Goal: Communication & Community: Connect with others

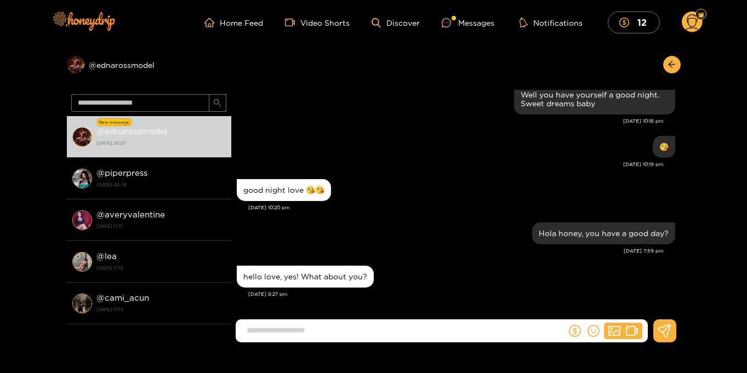
scroll to position [1, 0]
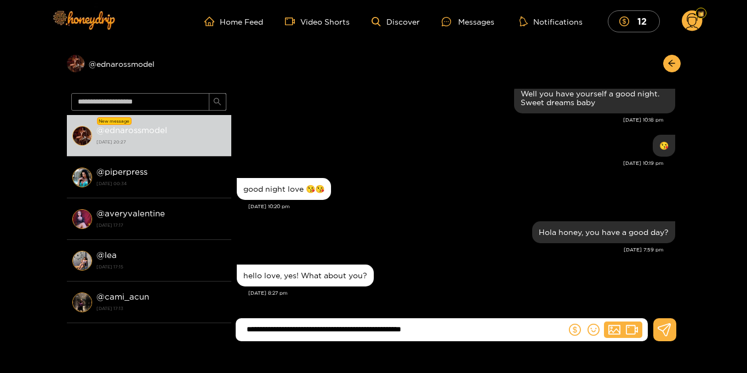
type input "**********"
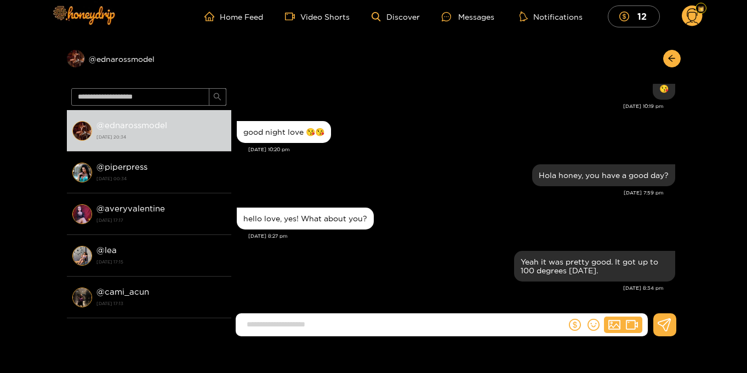
scroll to position [7, 0]
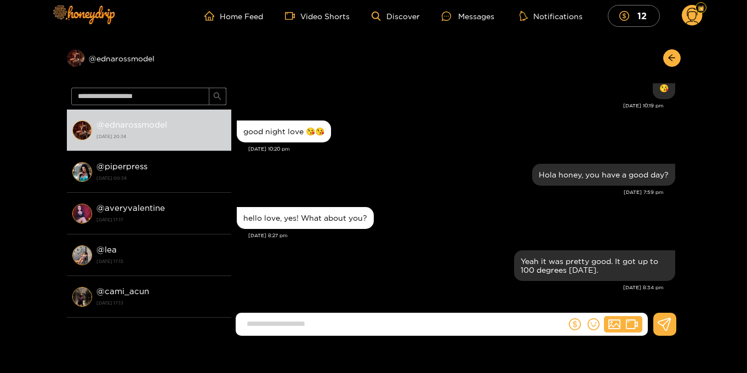
click at [694, 18] on circle at bounding box center [692, 15] width 21 height 21
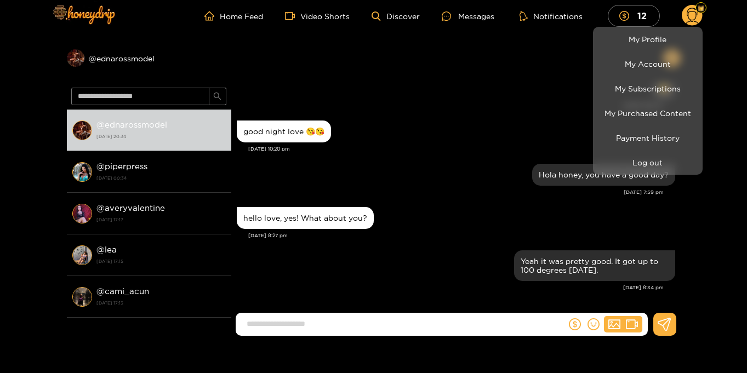
click at [732, 149] on div at bounding box center [373, 186] width 747 height 373
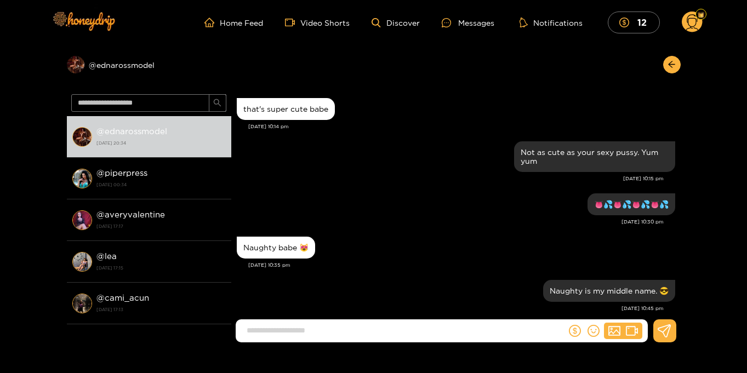
scroll to position [976, 0]
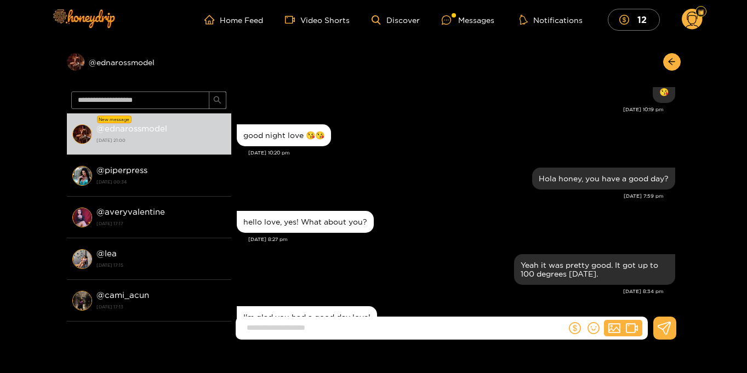
scroll to position [1020, 0]
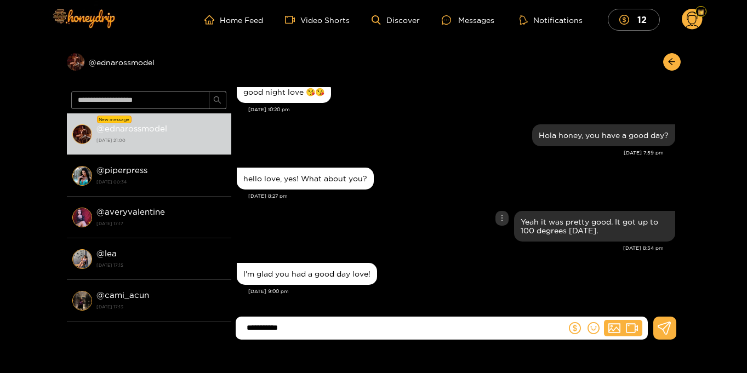
type input "**********"
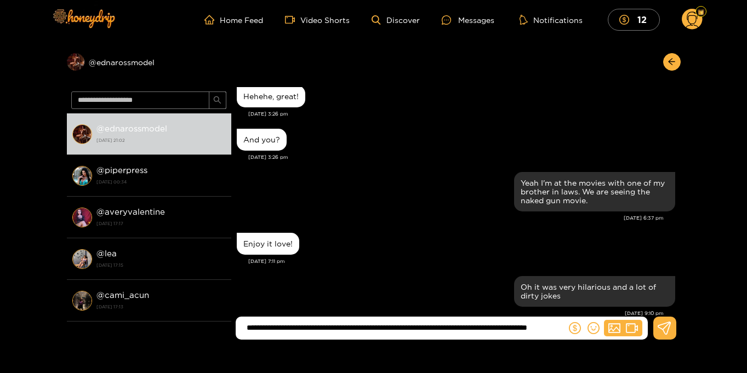
scroll to position [0, 0]
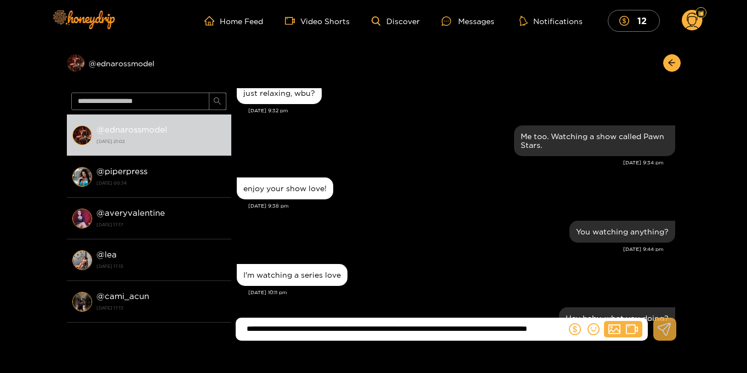
type input "**********"
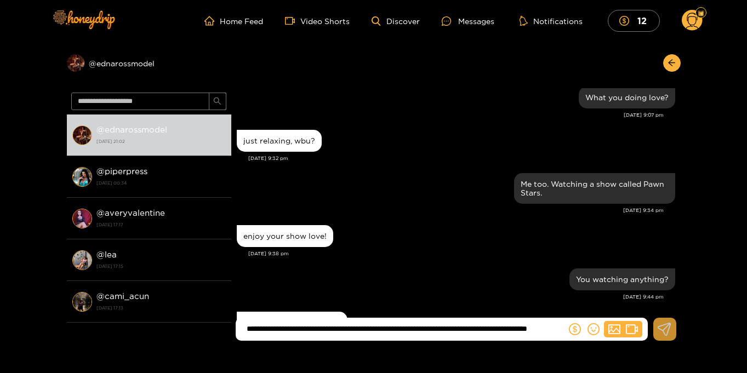
click at [664, 335] on icon at bounding box center [665, 329] width 14 height 13
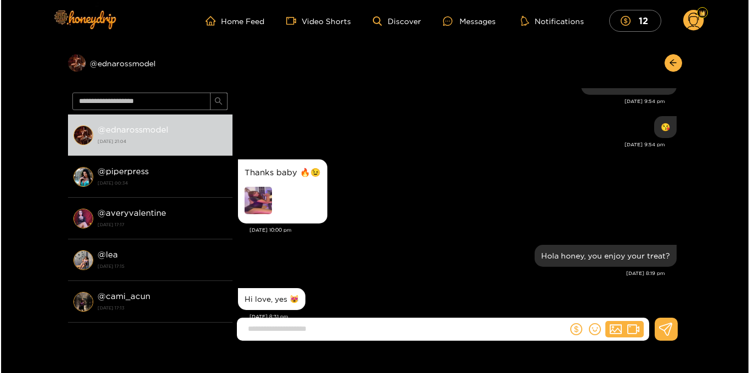
scroll to position [8603, 0]
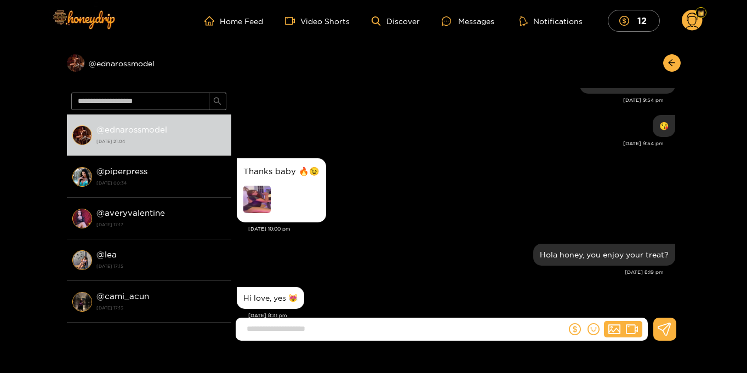
click at [258, 186] on img at bounding box center [256, 199] width 27 height 27
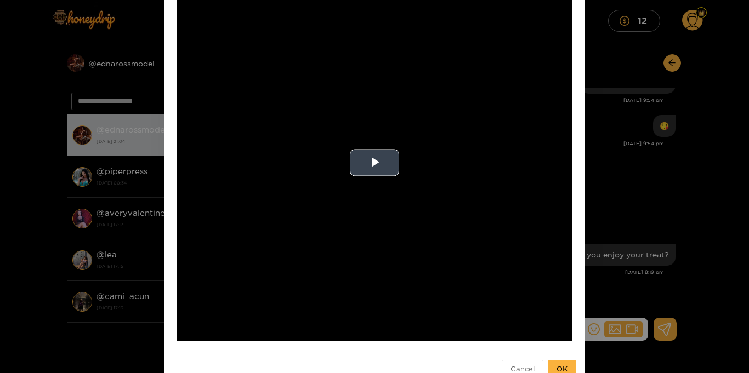
scroll to position [87, 0]
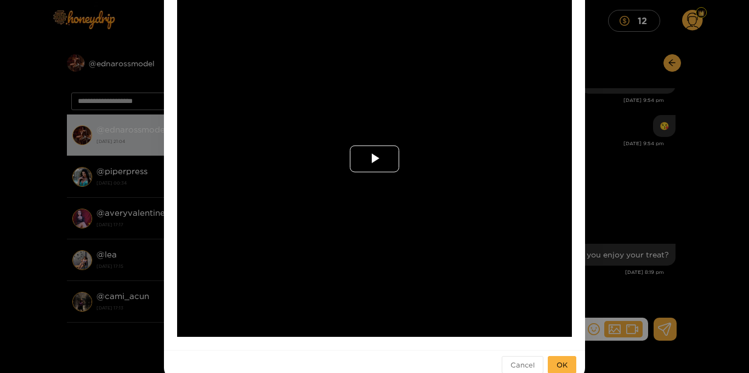
click at [374, 159] on span "Video Player" at bounding box center [374, 159] width 0 height 0
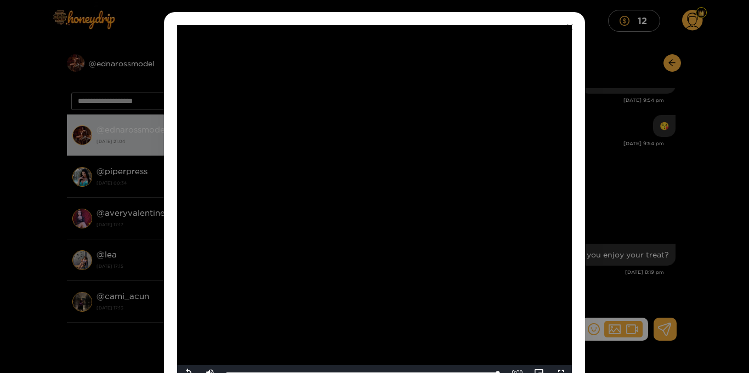
scroll to position [53, 0]
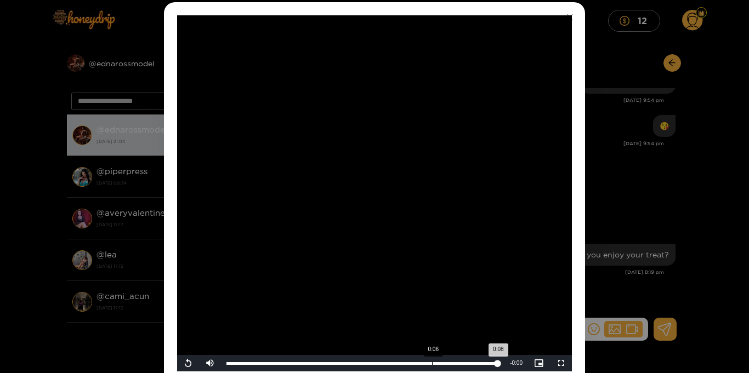
click at [432, 364] on div "0:06" at bounding box center [432, 363] width 1 height 3
click at [436, 366] on div "Loaded : 100.00% 0:06 0:06" at bounding box center [362, 363] width 283 height 16
click at [442, 366] on div "Loaded : 100.00% 0:06 0:06" at bounding box center [362, 363] width 283 height 16
click at [444, 365] on div "0:06" at bounding box center [335, 363] width 218 height 3
click at [456, 366] on div "Loaded : 100.00% 0:06 0:06" at bounding box center [362, 363] width 283 height 16
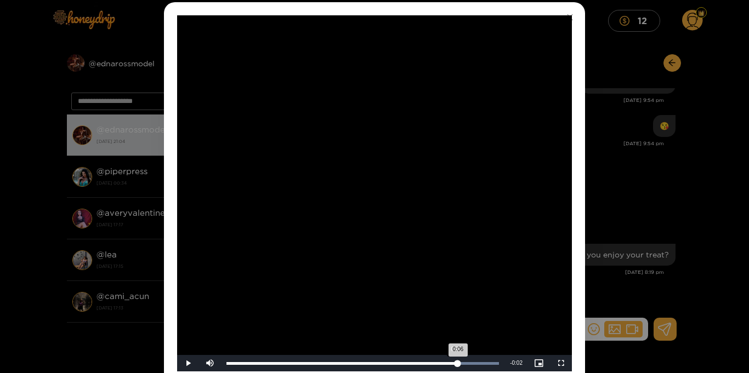
click at [453, 368] on div "Loaded : 100.00% 0:06 0:06" at bounding box center [362, 363] width 283 height 16
click at [452, 369] on div "Loaded : 100.00% 0:06 0:06" at bounding box center [362, 363] width 283 height 16
click at [449, 370] on div "Loaded : 100.00% 0:06 0:06" at bounding box center [362, 363] width 283 height 16
click at [446, 371] on div "Loaded : 100.00% 0:06 0:06" at bounding box center [362, 363] width 283 height 16
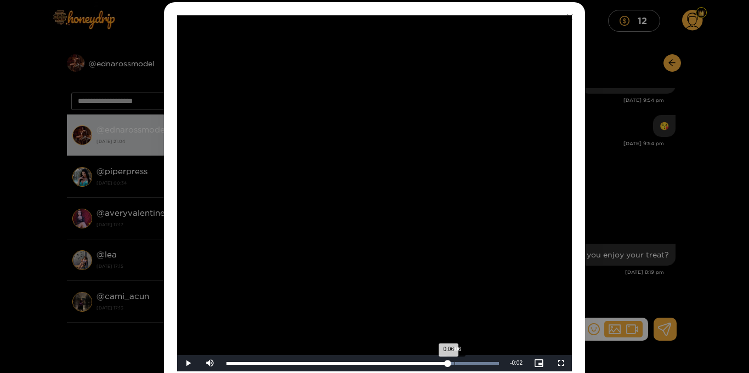
click at [454, 370] on div "Loaded : 100.00% 0:06 0:06" at bounding box center [362, 363] width 283 height 16
click at [459, 370] on div "Loaded : 100.00% 0:07 0:06" at bounding box center [362, 363] width 283 height 16
click at [462, 369] on div "Loaded : 100.00% 0:07 0:07" at bounding box center [362, 363] width 283 height 16
click at [465, 369] on div "Loaded : 100.00% 0:07 0:07" at bounding box center [362, 363] width 283 height 16
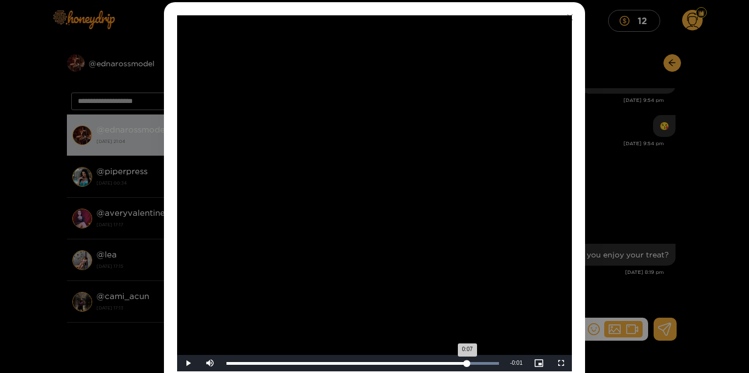
click at [465, 369] on div "Loaded : 100.00% 0:07 0:07" at bounding box center [362, 363] width 283 height 16
click at [469, 368] on div "Loaded : 100.00% 0:07 0:07" at bounding box center [362, 363] width 283 height 16
click at [474, 368] on div "Loaded : 100.00% 0:07 0:07" at bounding box center [362, 363] width 283 height 16
click at [475, 368] on div "Loaded : 100.00% 0:07 0:07" at bounding box center [362, 363] width 283 height 16
click at [320, 362] on div "0:02" at bounding box center [320, 363] width 1 height 3
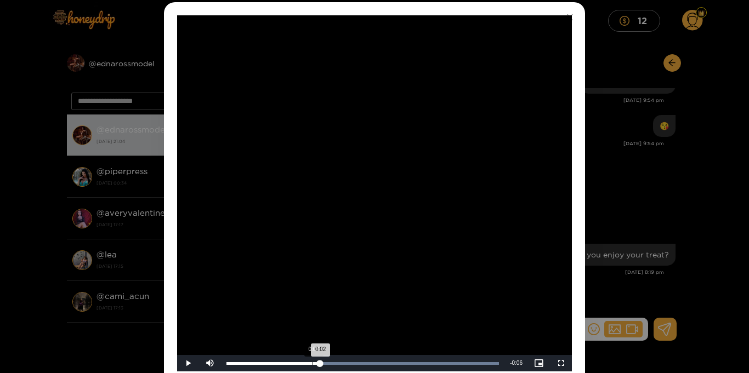
click at [311, 361] on div "Loaded : 100.00% 0:02 0:02" at bounding box center [362, 363] width 283 height 16
click at [306, 363] on div "0:02" at bounding box center [306, 363] width 1 height 3
click at [302, 364] on div "0:02" at bounding box center [265, 363] width 79 height 3
click at [293, 365] on div "Loaded : 100.00% 0:02 0:02" at bounding box center [362, 363] width 283 height 16
click at [287, 366] on div "Loaded : 100.00% 0:01 0:02" at bounding box center [362, 363] width 283 height 16
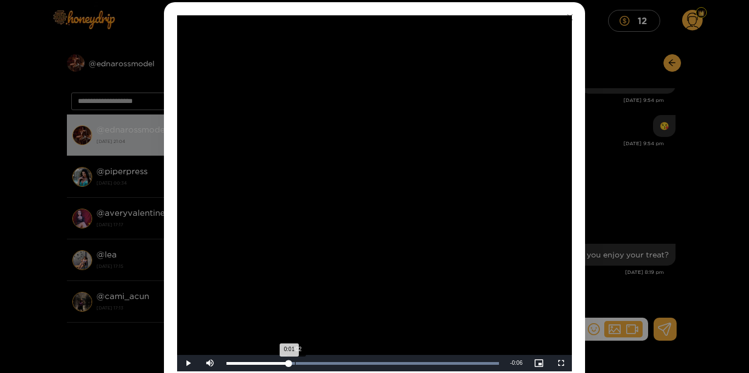
click at [294, 367] on div "Loaded : 100.00% 0:02 0:01" at bounding box center [362, 363] width 283 height 16
click at [300, 368] on div "Loaded : 100.00% 0:02 0:02" at bounding box center [362, 363] width 283 height 16
drag, startPoint x: 300, startPoint y: 368, endPoint x: 491, endPoint y: 344, distance: 192.9
click at [491, 344] on div "**********" at bounding box center [374, 193] width 395 height 356
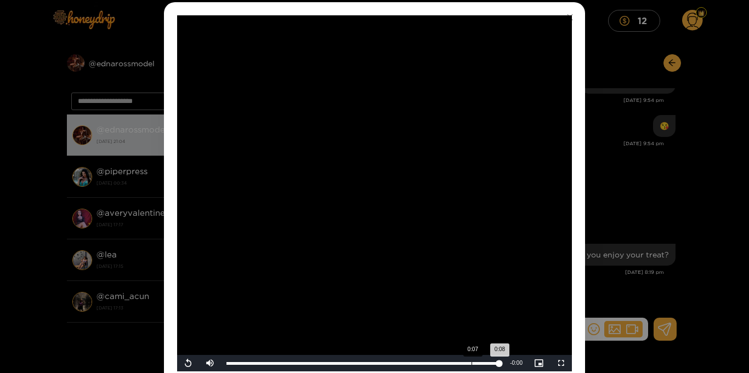
click at [470, 366] on div "Loaded : 100.00% 0:07 0:08" at bounding box center [362, 363] width 283 height 16
click at [464, 366] on div "Loaded : 100.00% 0:07 0:07" at bounding box center [362, 363] width 283 height 16
click at [460, 365] on div "0:07" at bounding box center [345, 363] width 239 height 3
click at [457, 365] on div "0:07" at bounding box center [343, 363] width 235 height 3
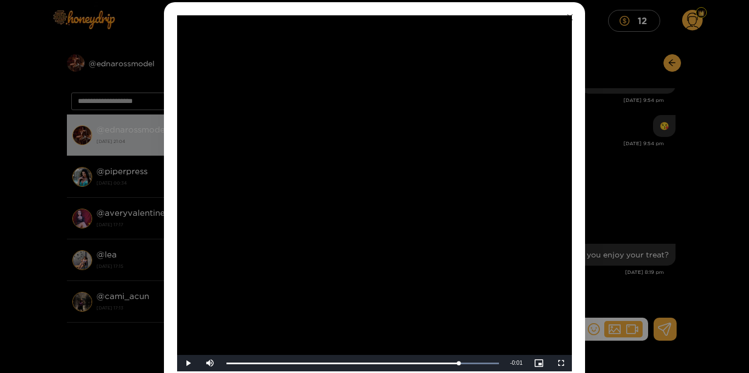
click at [566, 16] on icon "close" at bounding box center [570, 17] width 8 height 8
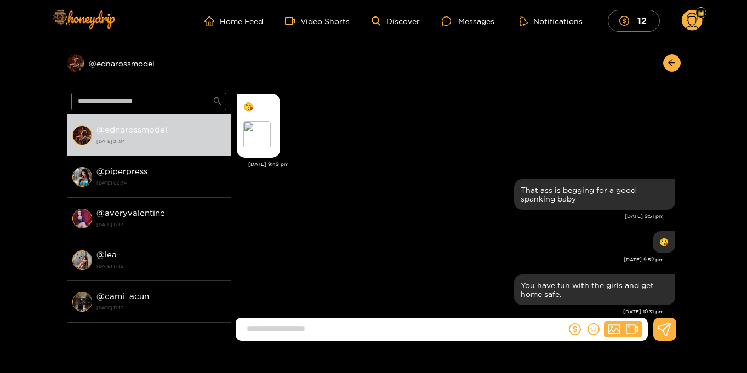
scroll to position [11252, 0]
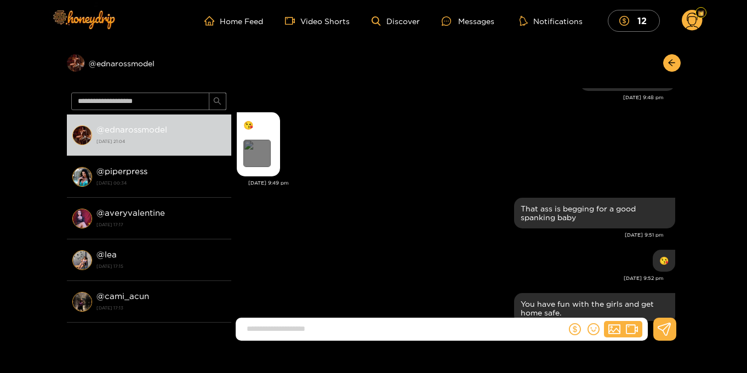
click at [253, 144] on div "Preview" at bounding box center [256, 153] width 27 height 27
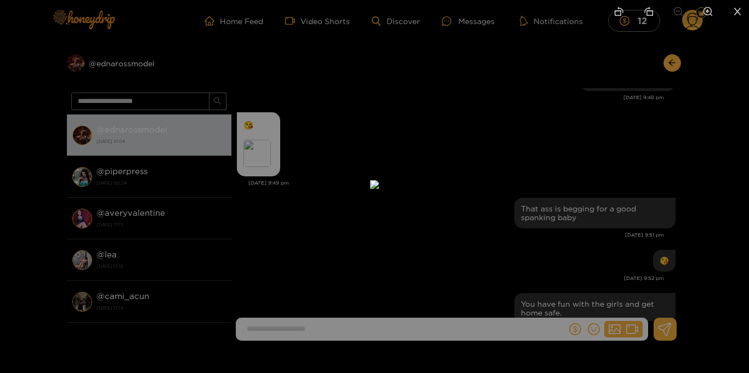
click at [735, 10] on icon "close" at bounding box center [737, 12] width 10 height 10
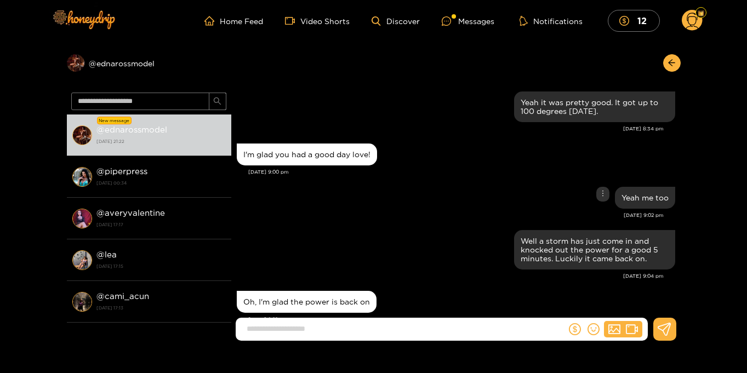
scroll to position [14458, 0]
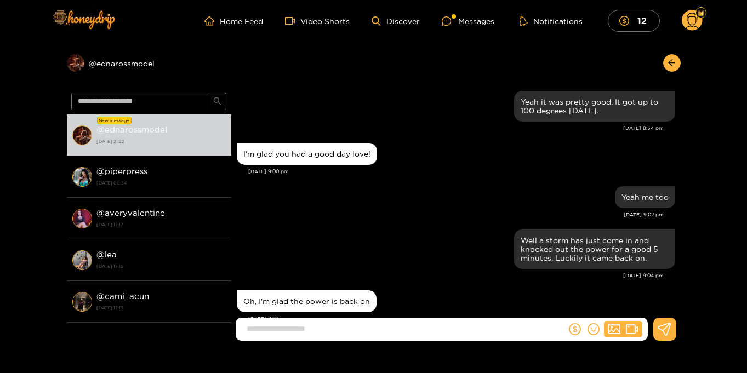
click at [308, 332] on input at bounding box center [403, 329] width 325 height 18
type input "**********"
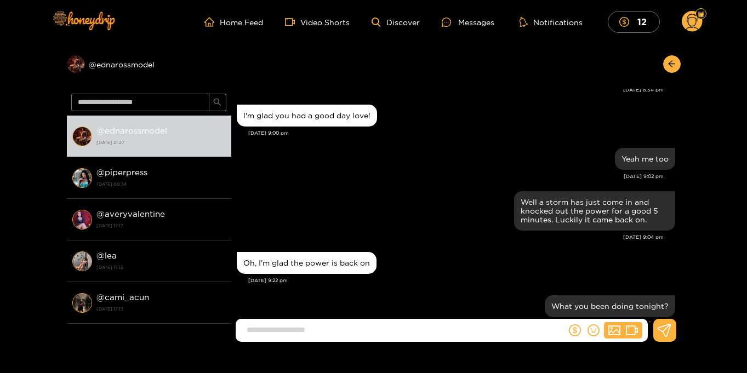
scroll to position [0, 0]
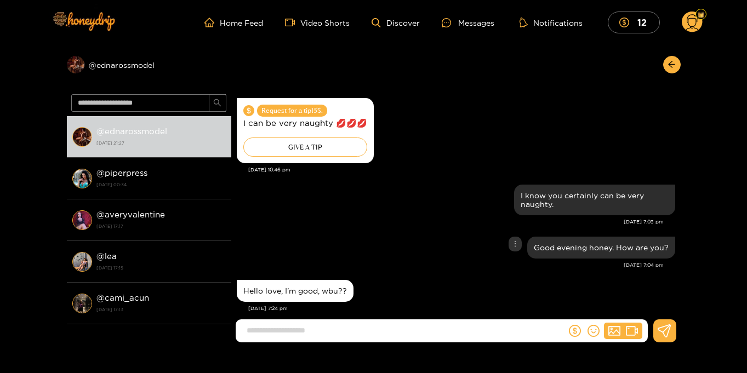
scroll to position [985, 0]
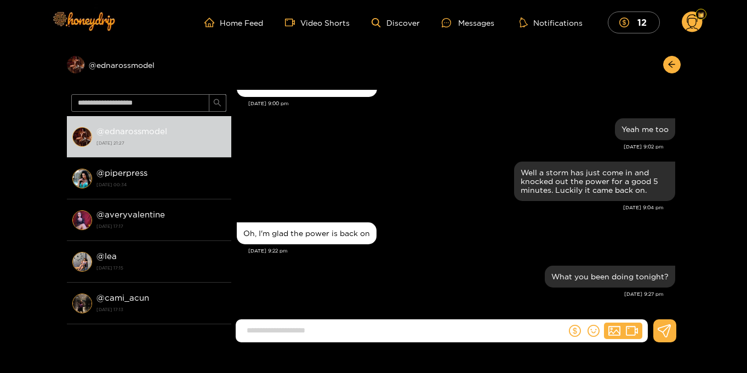
click at [690, 24] on circle at bounding box center [692, 22] width 21 height 21
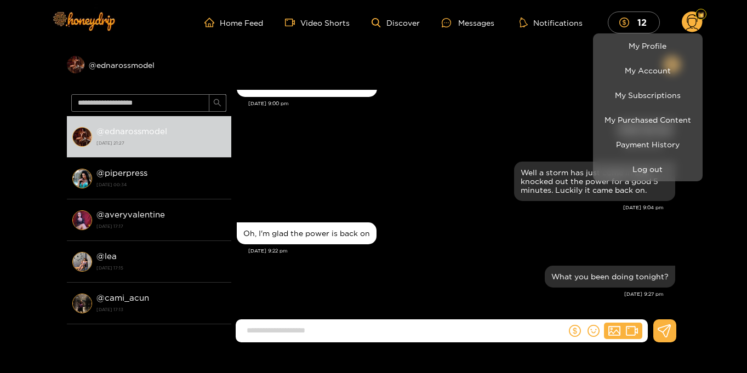
click at [716, 43] on div at bounding box center [373, 186] width 747 height 373
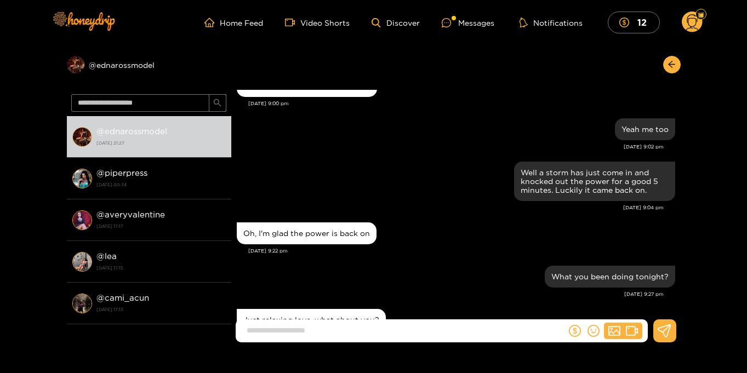
scroll to position [1029, 0]
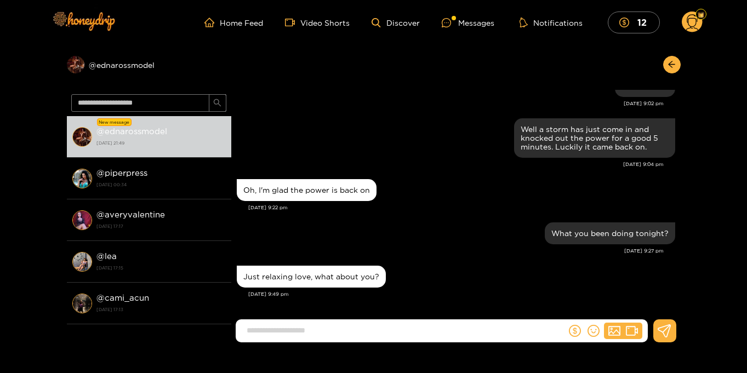
click at [328, 330] on input at bounding box center [403, 331] width 325 height 18
type input "**********"
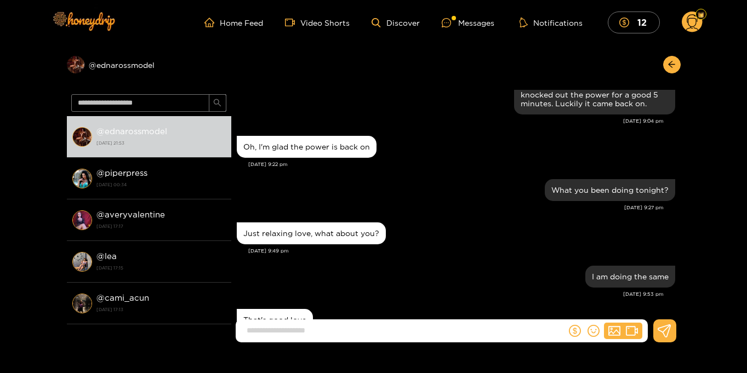
scroll to position [1115, 0]
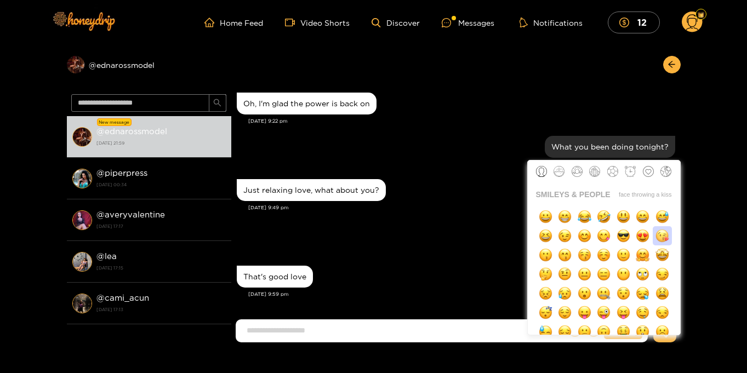
click at [660, 240] on img "button" at bounding box center [663, 236] width 14 height 14
type input "**"
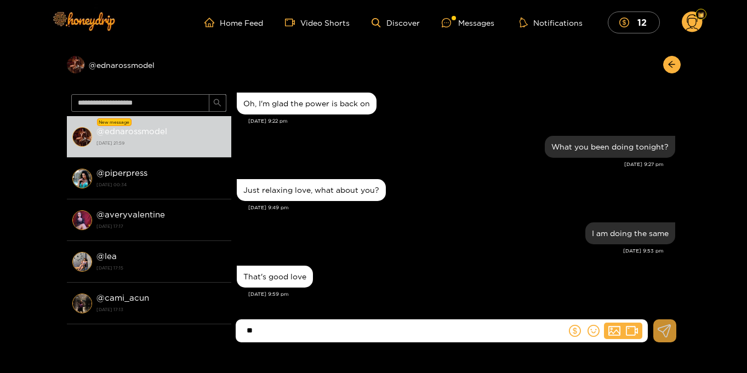
click at [670, 331] on icon at bounding box center [665, 331] width 14 height 13
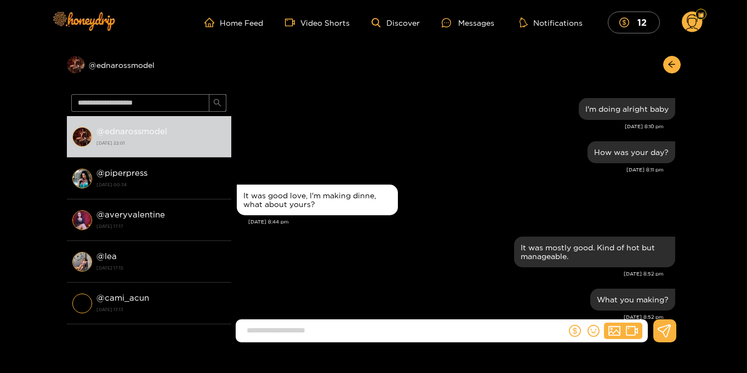
scroll to position [933, 0]
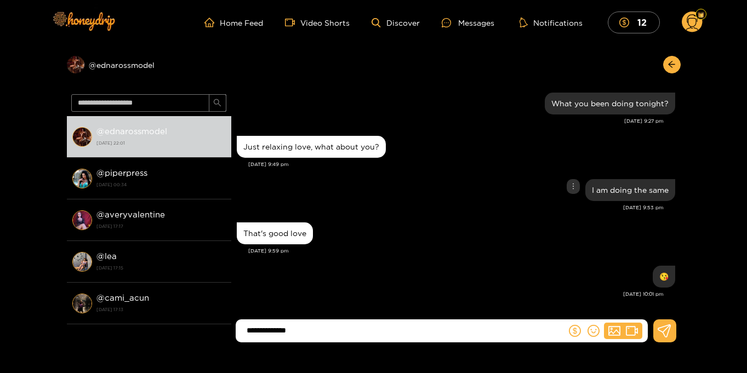
type input "**********"
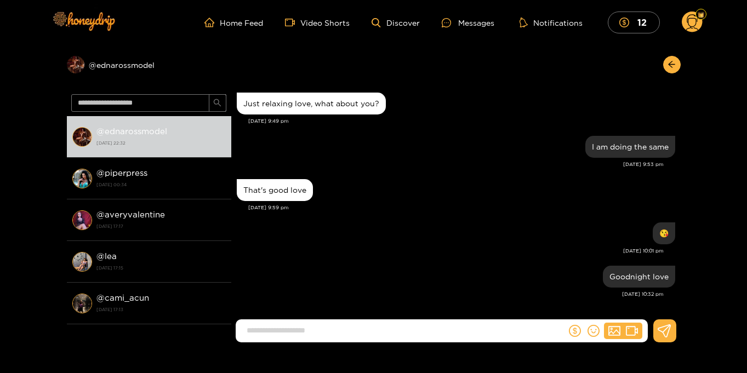
click at [692, 21] on circle at bounding box center [692, 22] width 21 height 21
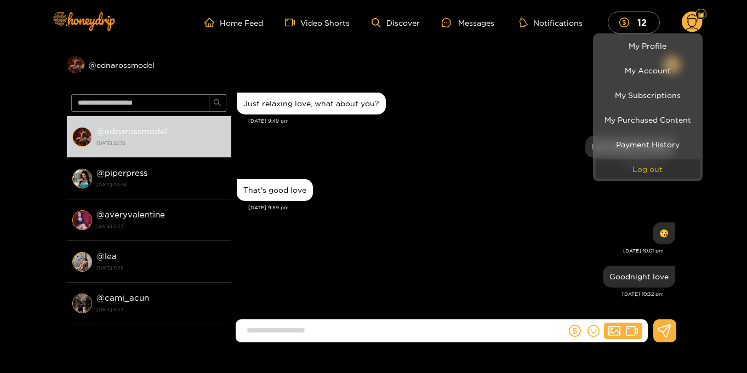
click at [653, 168] on button "Log out" at bounding box center [648, 169] width 104 height 19
